Goal: Task Accomplishment & Management: Use online tool/utility

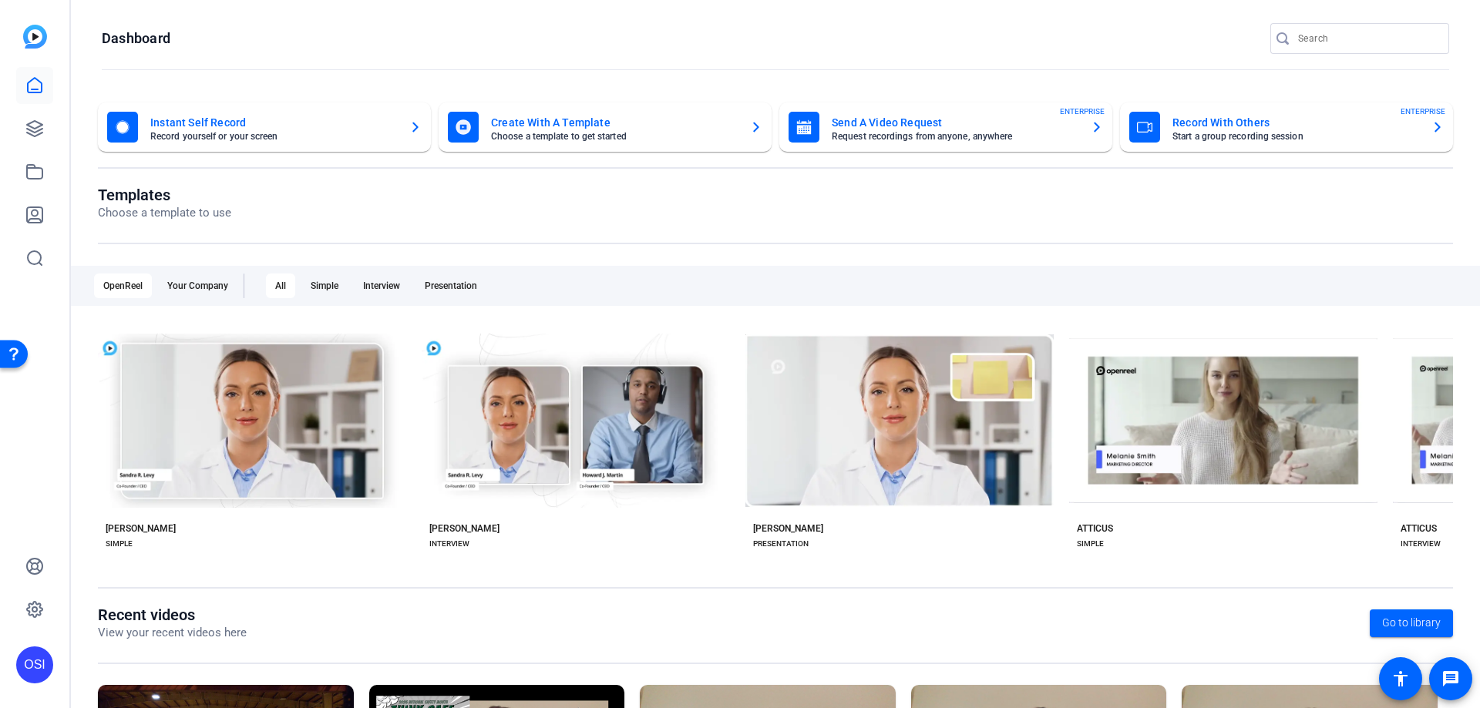
click at [905, 119] on mat-card-title "Send A Video Request" at bounding box center [955, 122] width 247 height 18
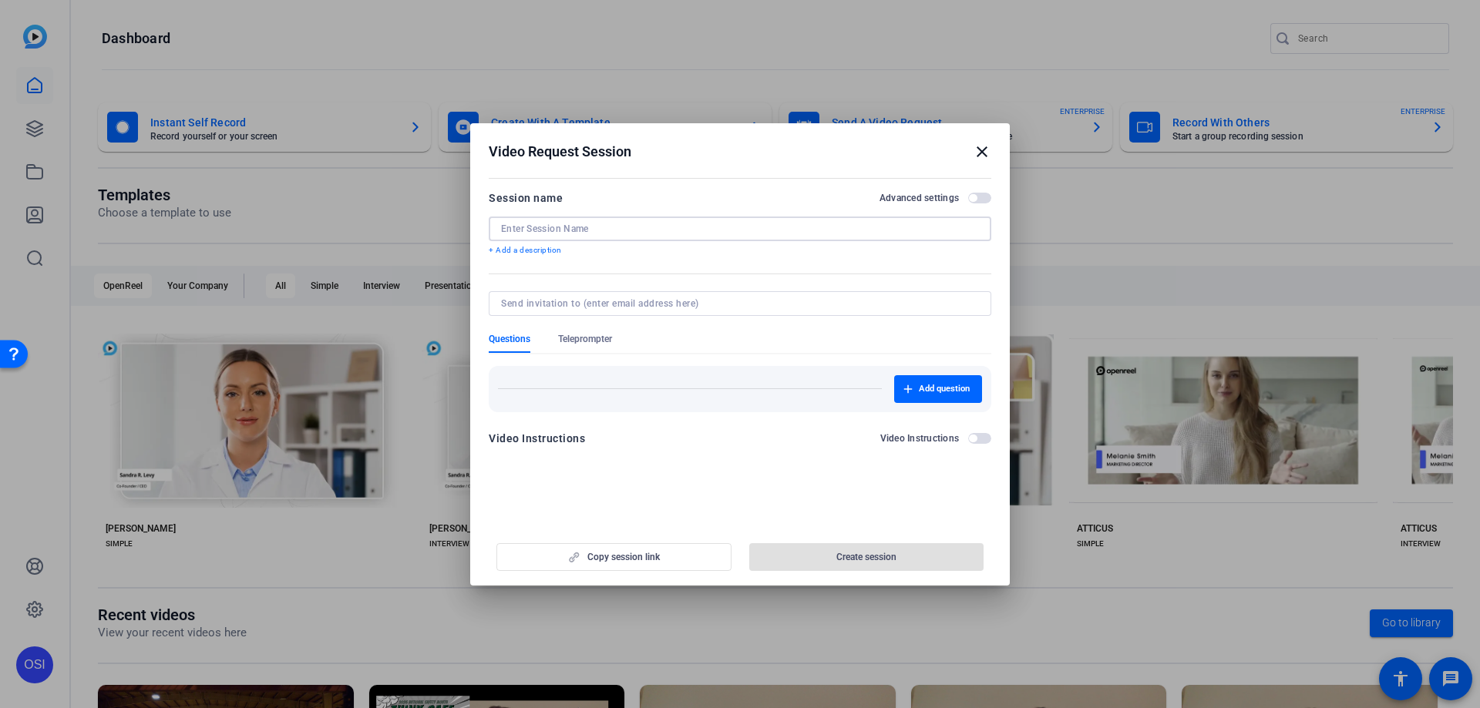
click at [661, 227] on input at bounding box center [740, 229] width 478 height 12
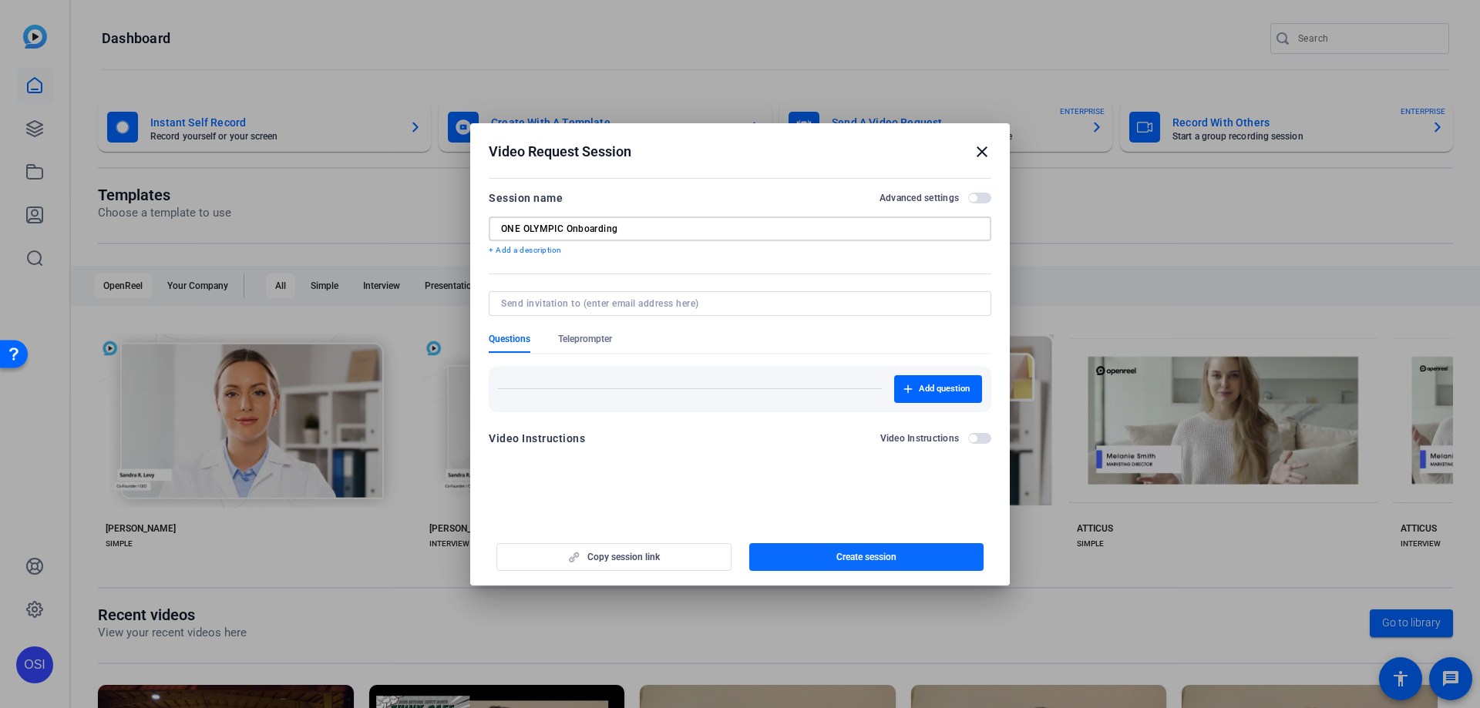
type input "ONE OLYMPIC Onboarding"
click at [841, 558] on span "Create session" at bounding box center [866, 557] width 60 height 12
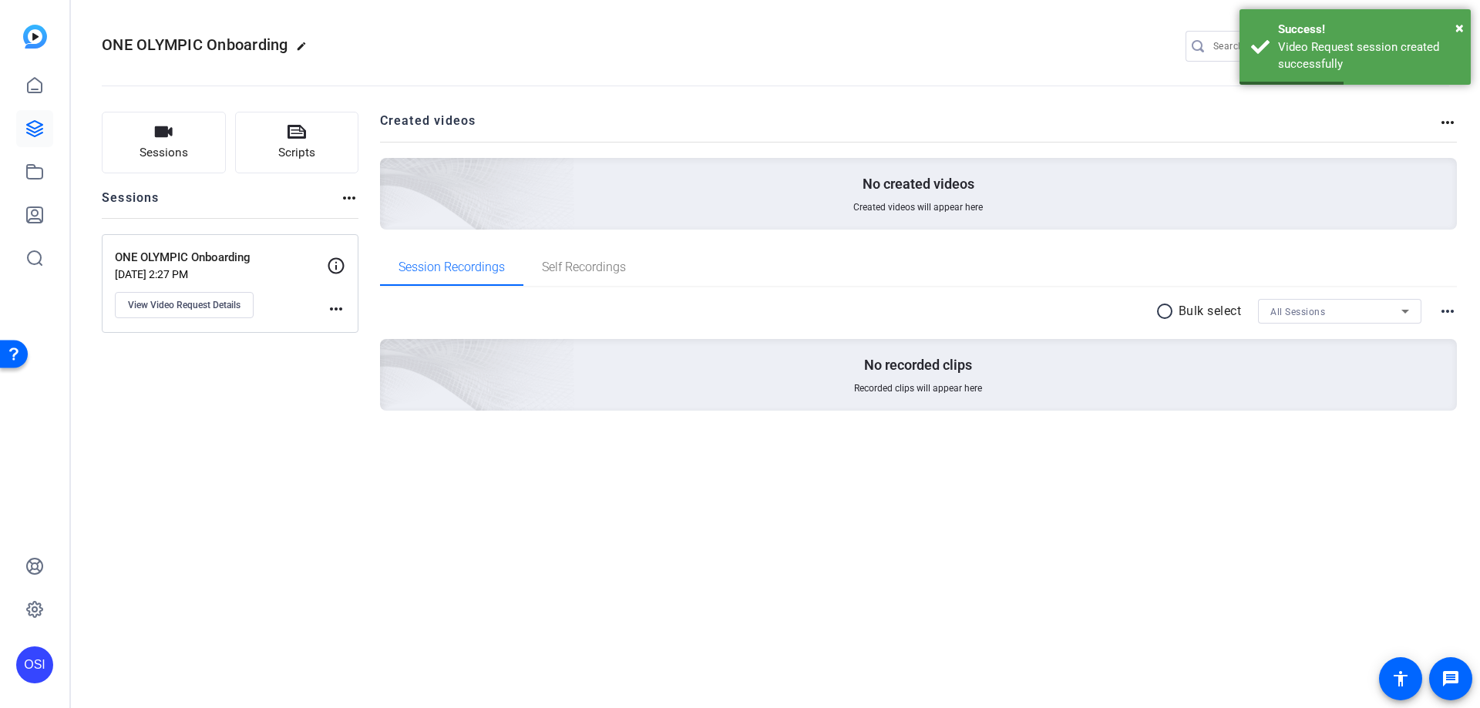
click at [335, 306] on mat-icon "more_horiz" at bounding box center [336, 309] width 18 height 18
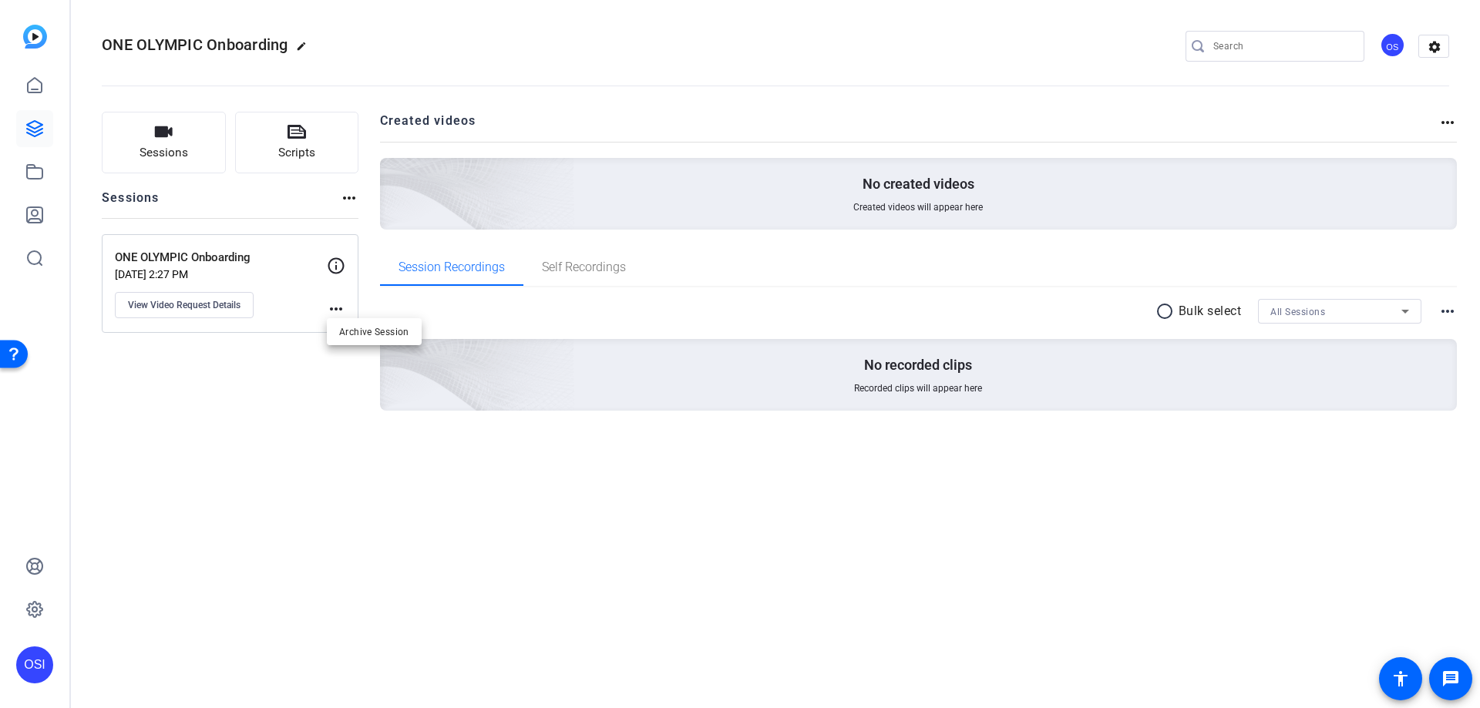
click at [204, 310] on div at bounding box center [740, 354] width 1480 height 708
click at [200, 306] on span "View Video Request Details" at bounding box center [184, 305] width 113 height 12
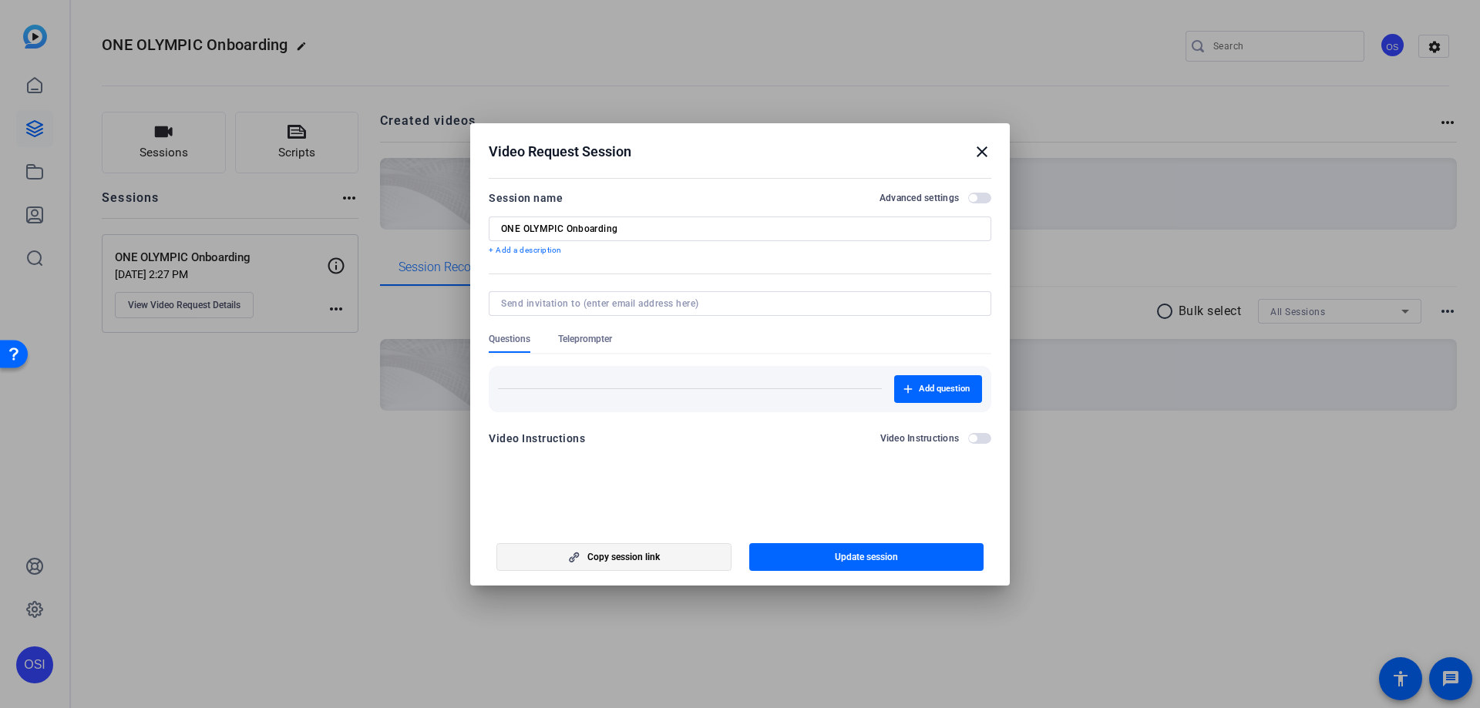
click at [637, 557] on span "Copy session link" at bounding box center [623, 557] width 72 height 12
click at [982, 150] on mat-icon "close" at bounding box center [982, 152] width 18 height 18
